Goal: Information Seeking & Learning: Learn about a topic

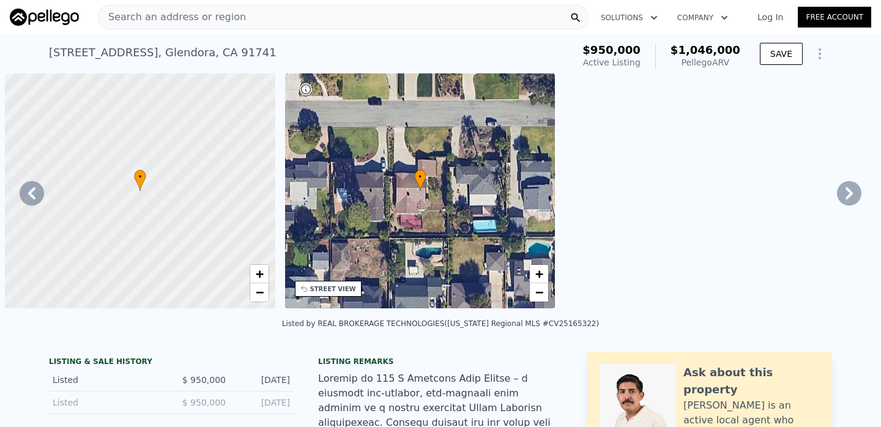
scroll to position [0, 9611]
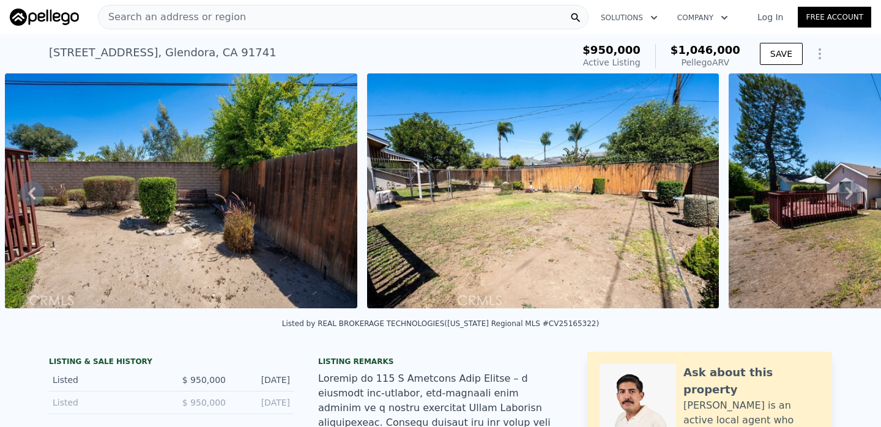
click at [413, 15] on div "Search an address or region" at bounding box center [343, 17] width 490 height 24
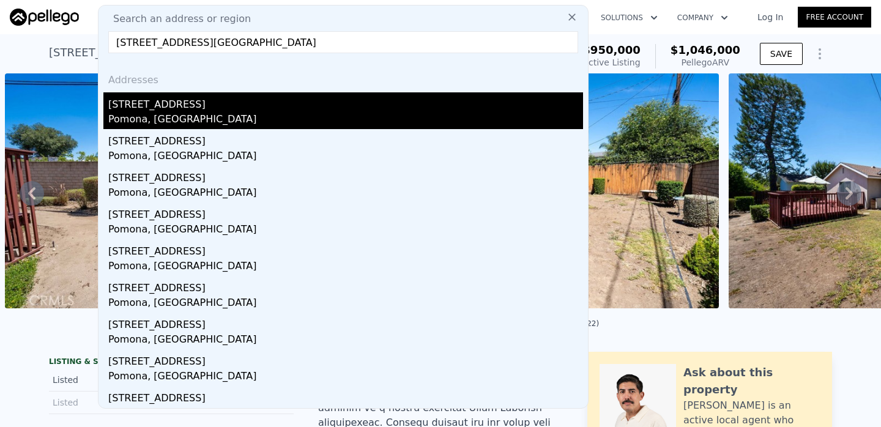
type input "[STREET_ADDRESS][GEOGRAPHIC_DATA]"
click at [220, 96] on div "[STREET_ADDRESS]" at bounding box center [345, 102] width 475 height 20
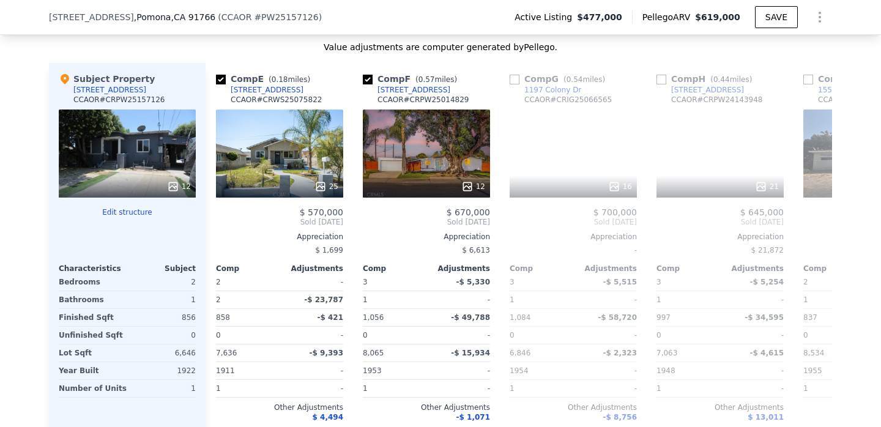
scroll to position [0, 593]
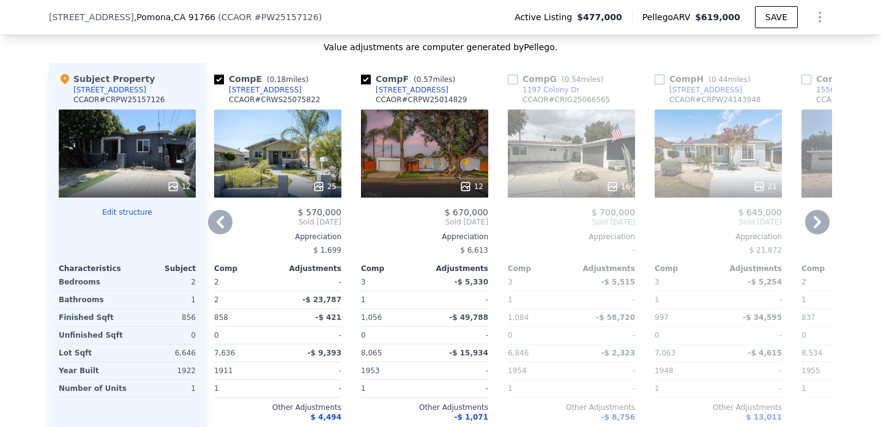
click at [277, 150] on div "25" at bounding box center [277, 153] width 127 height 88
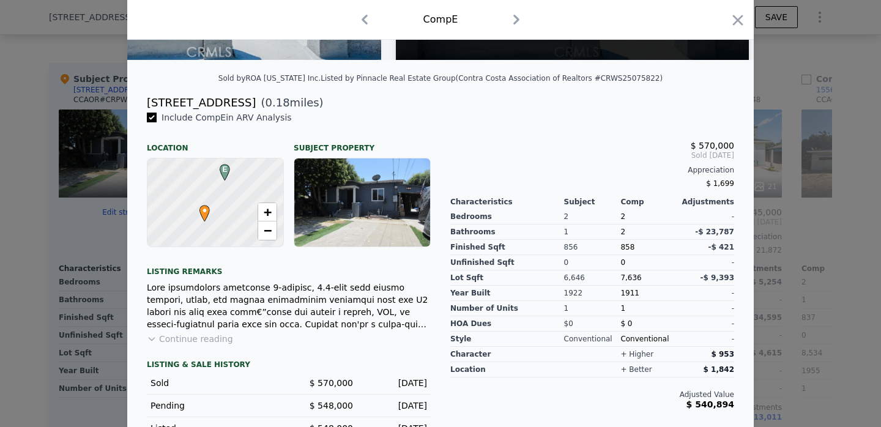
scroll to position [257, 0]
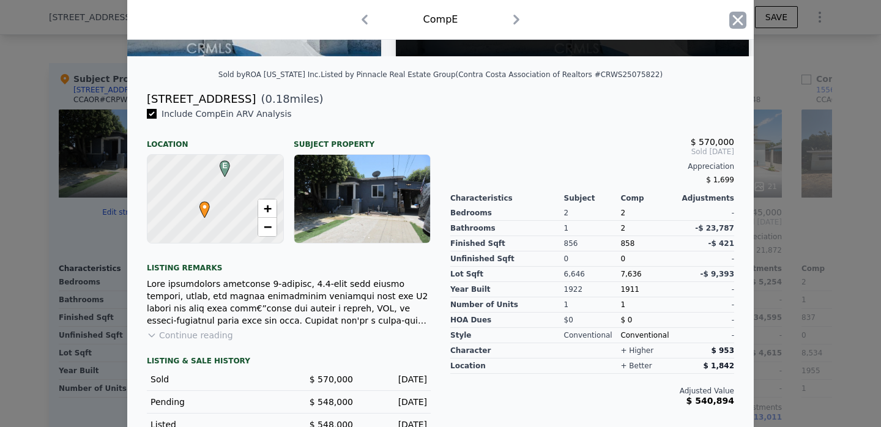
click at [736, 19] on icon "button" at bounding box center [738, 20] width 10 height 10
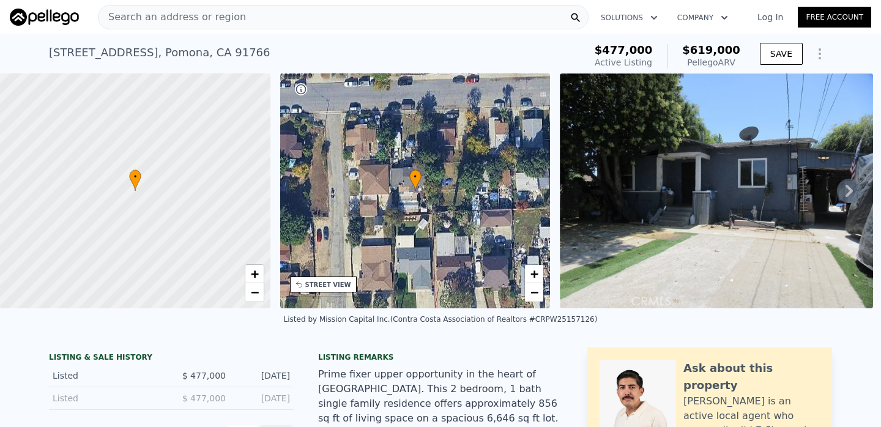
click at [481, 23] on div "Search an address or region" at bounding box center [343, 17] width 490 height 24
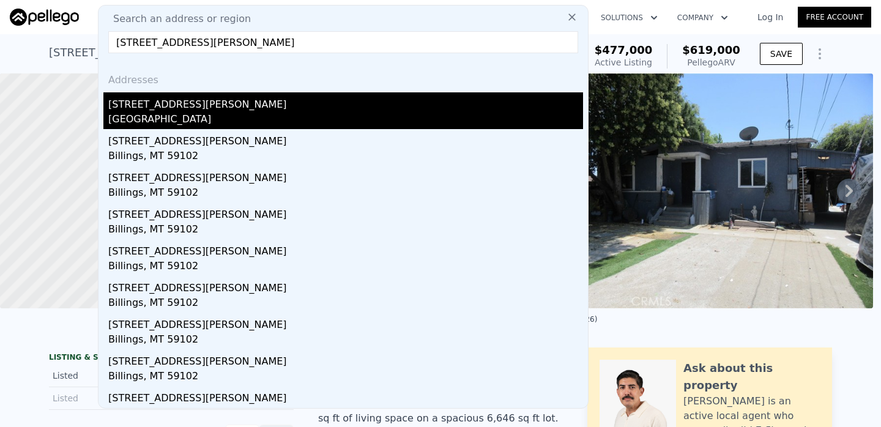
type input "[STREET_ADDRESS][PERSON_NAME]"
click at [271, 106] on div "[STREET_ADDRESS][PERSON_NAME]" at bounding box center [345, 102] width 475 height 20
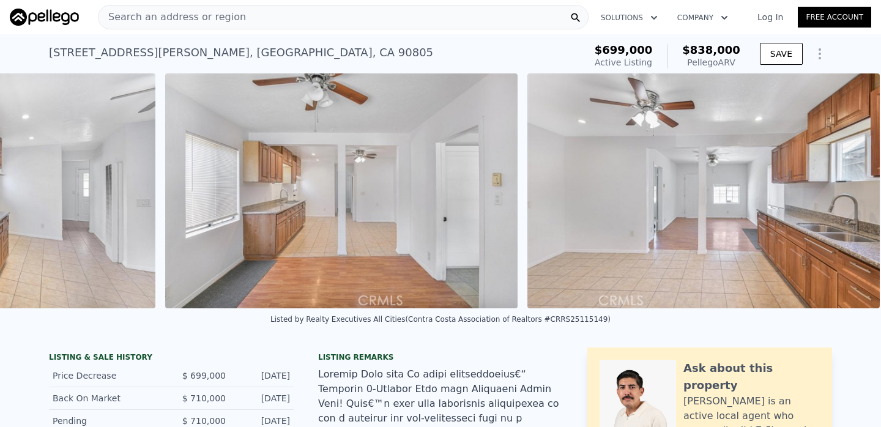
scroll to position [0, 12704]
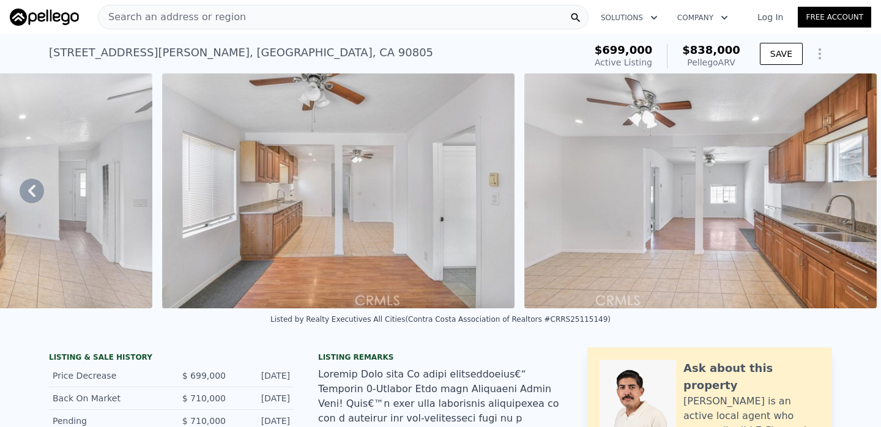
click at [328, 24] on div "Search an address or region" at bounding box center [343, 17] width 490 height 24
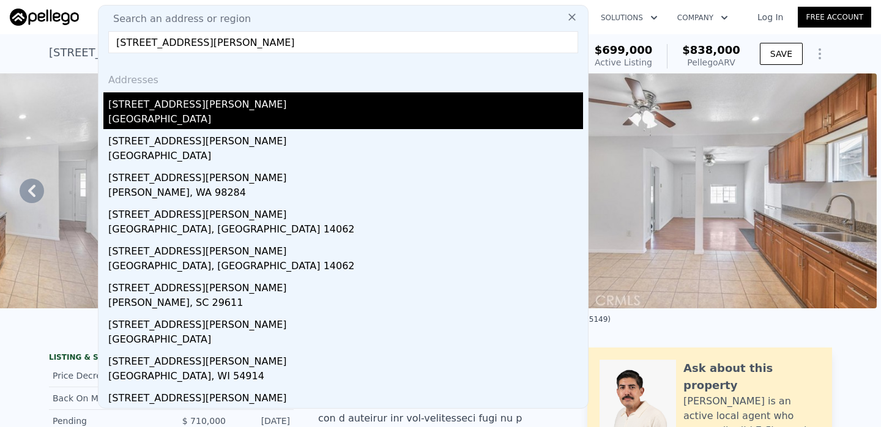
type input "[STREET_ADDRESS][PERSON_NAME]"
click at [273, 119] on div "[GEOGRAPHIC_DATA]" at bounding box center [345, 120] width 475 height 17
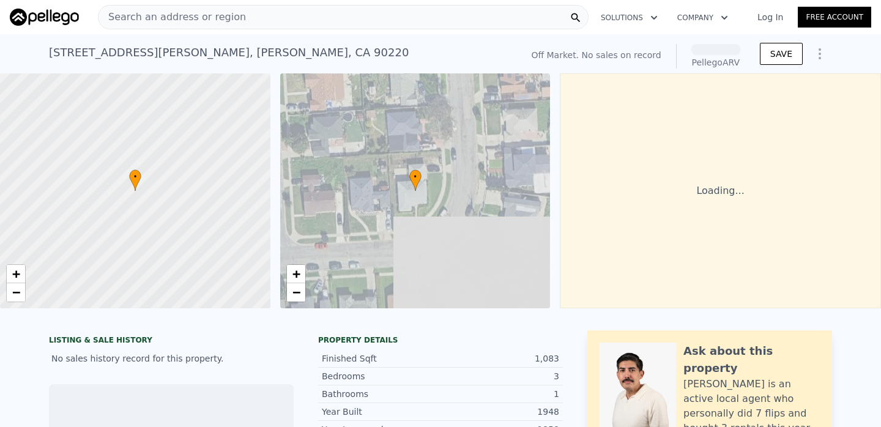
scroll to position [0, 5]
